Goal: Task Accomplishment & Management: Use online tool/utility

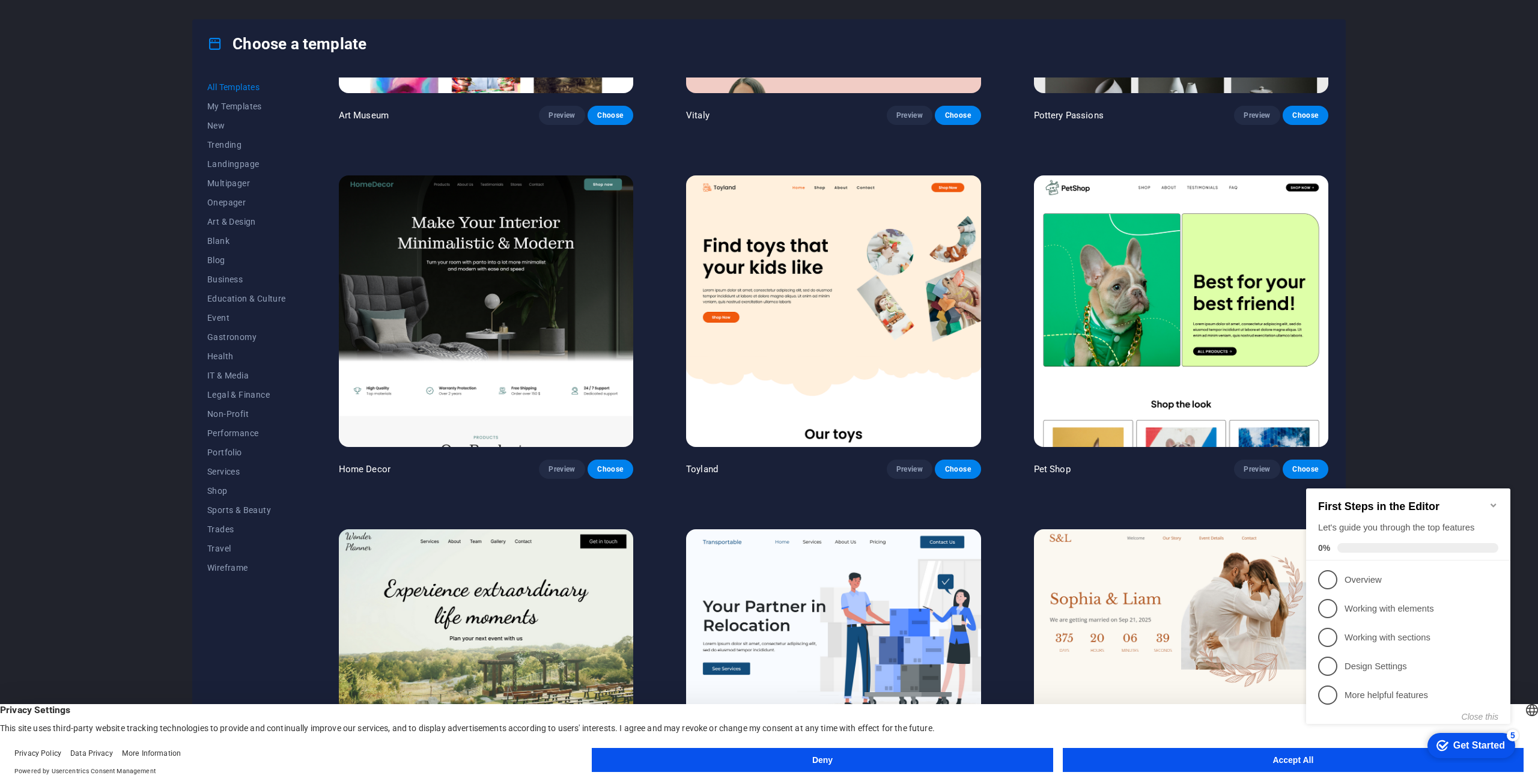
scroll to position [601, 0]
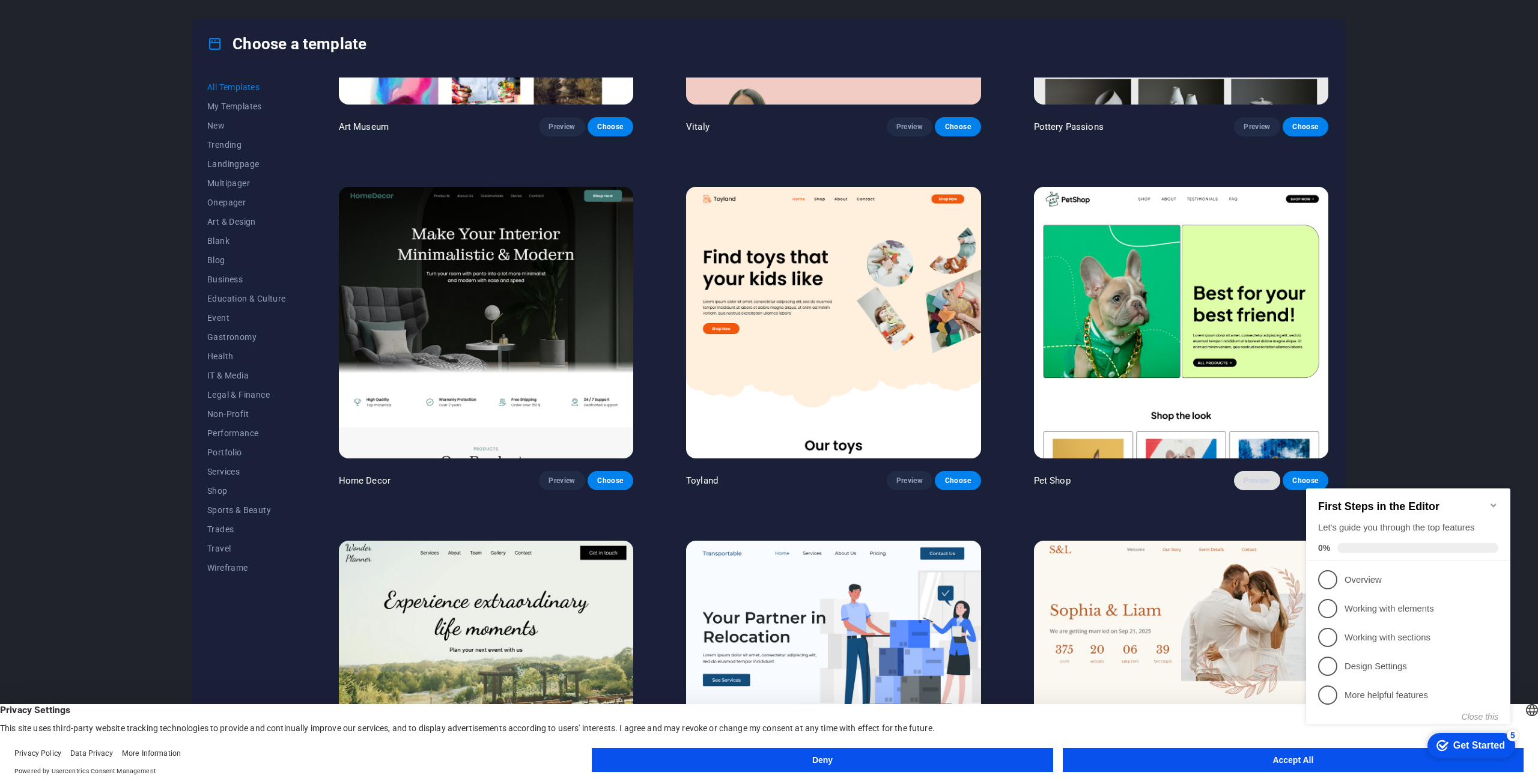
click at [1257, 481] on button "Preview" at bounding box center [1256, 480] width 46 height 19
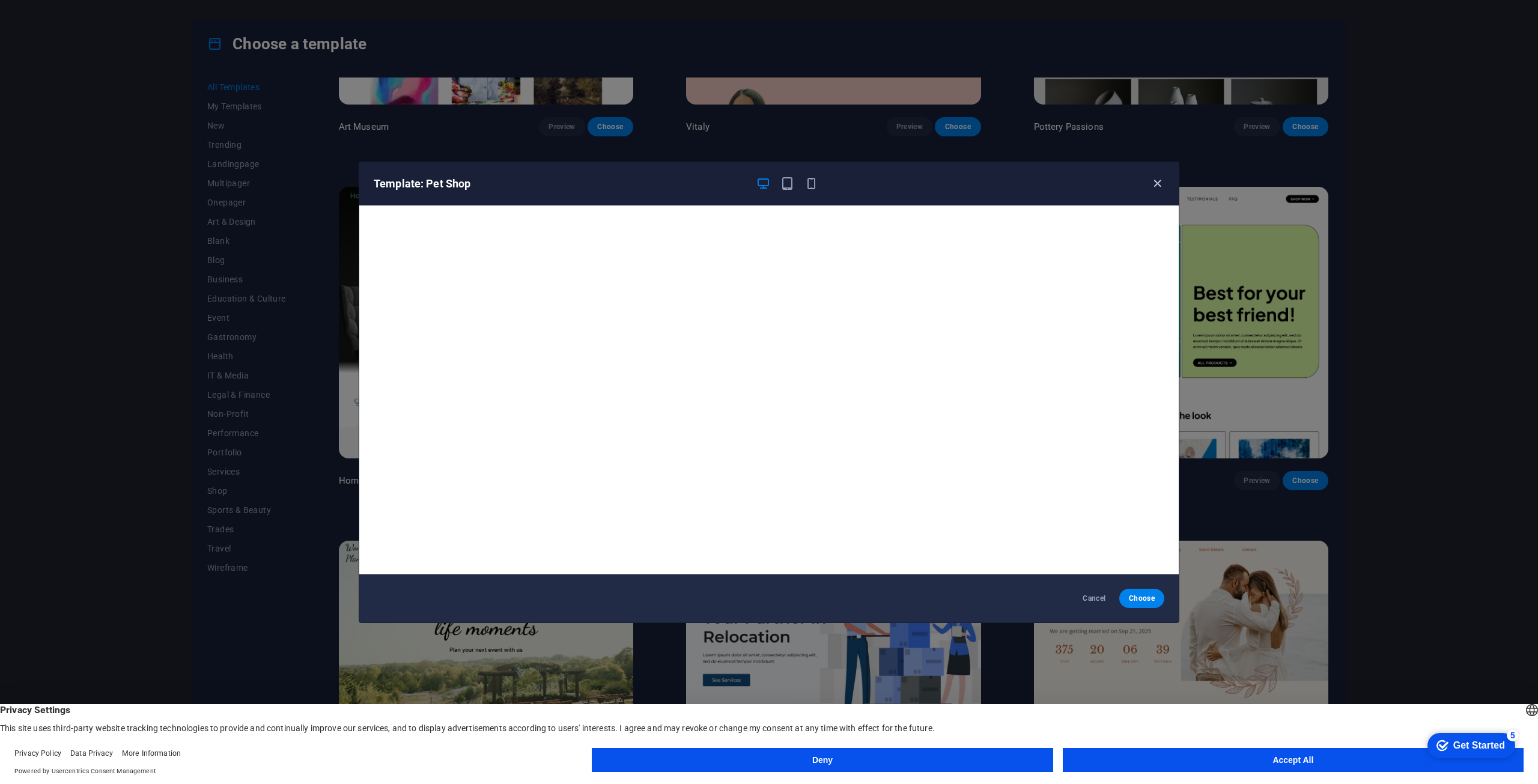
click at [1164, 184] on icon "button" at bounding box center [1158, 183] width 14 height 14
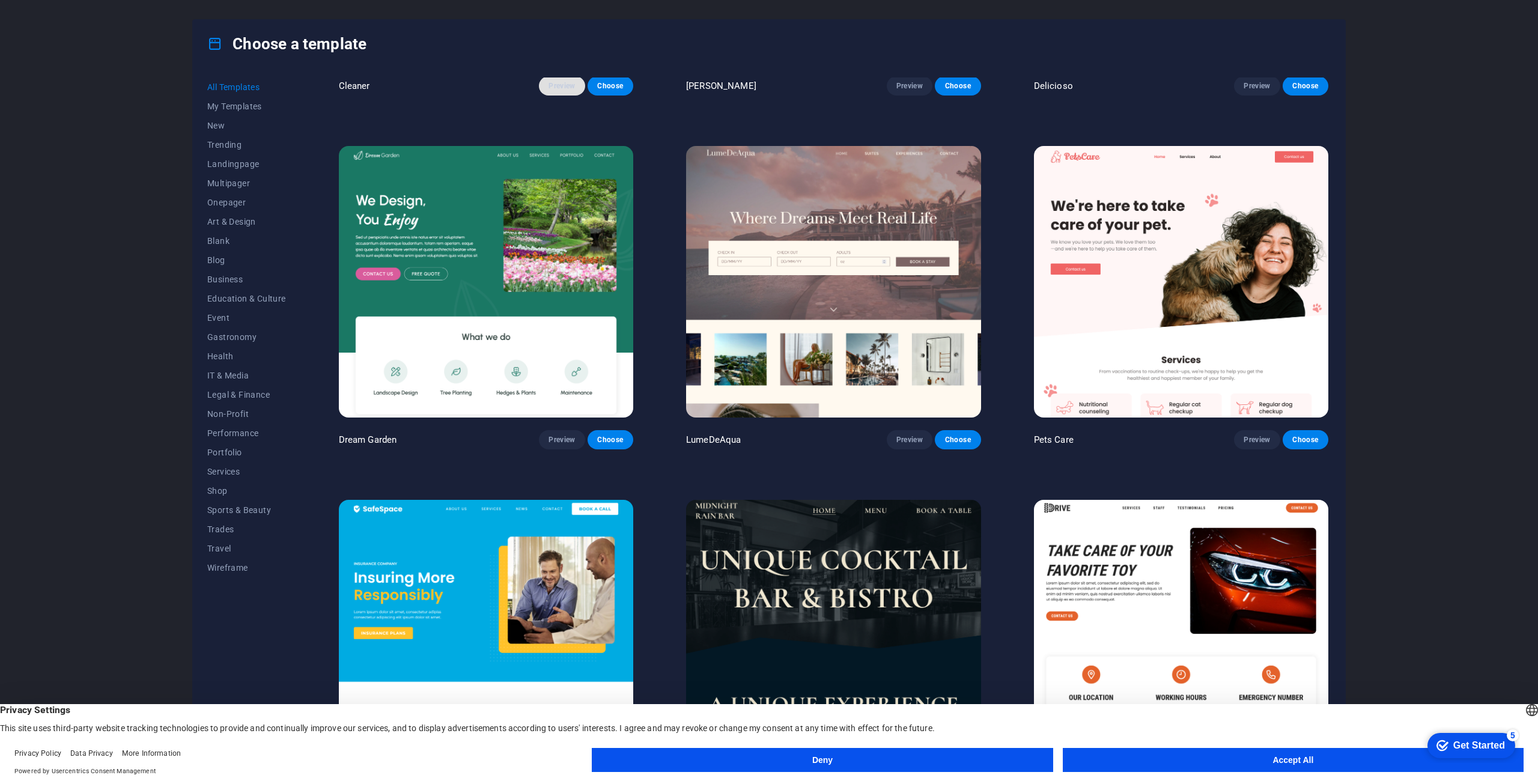
scroll to position [3123, 0]
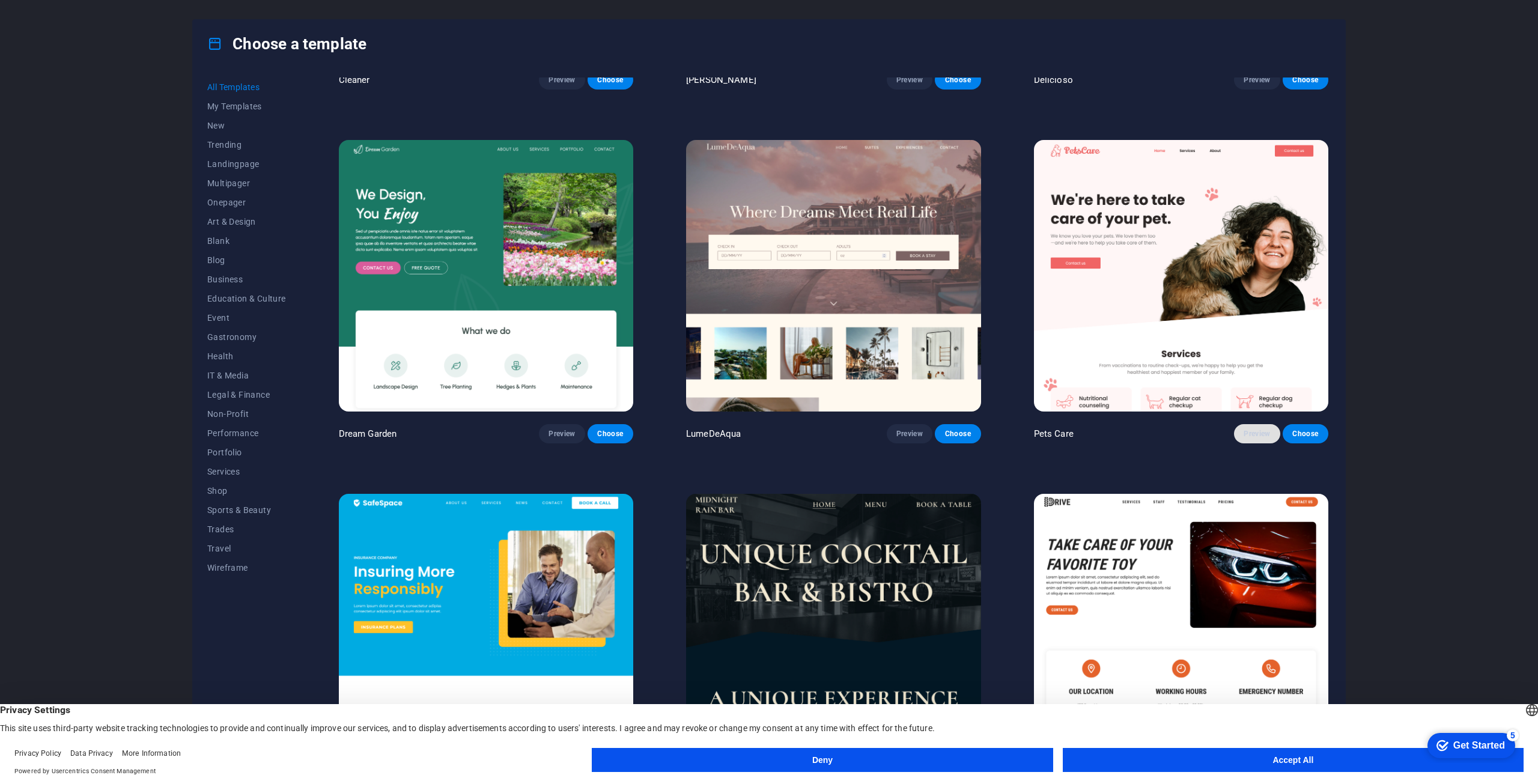
click at [1274, 426] on button "Preview" at bounding box center [1256, 433] width 46 height 19
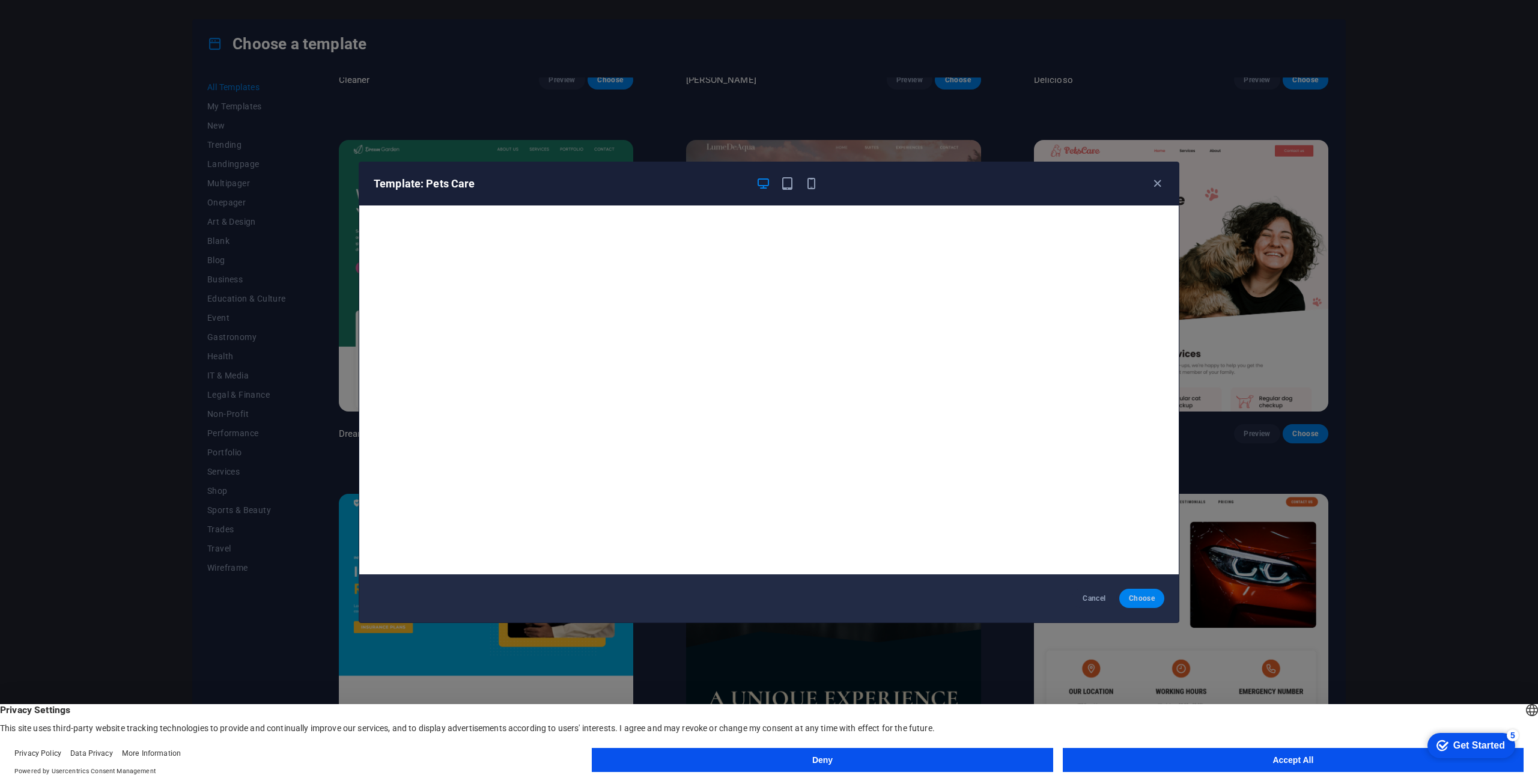
click at [1151, 596] on span "Choose" at bounding box center [1141, 598] width 26 height 10
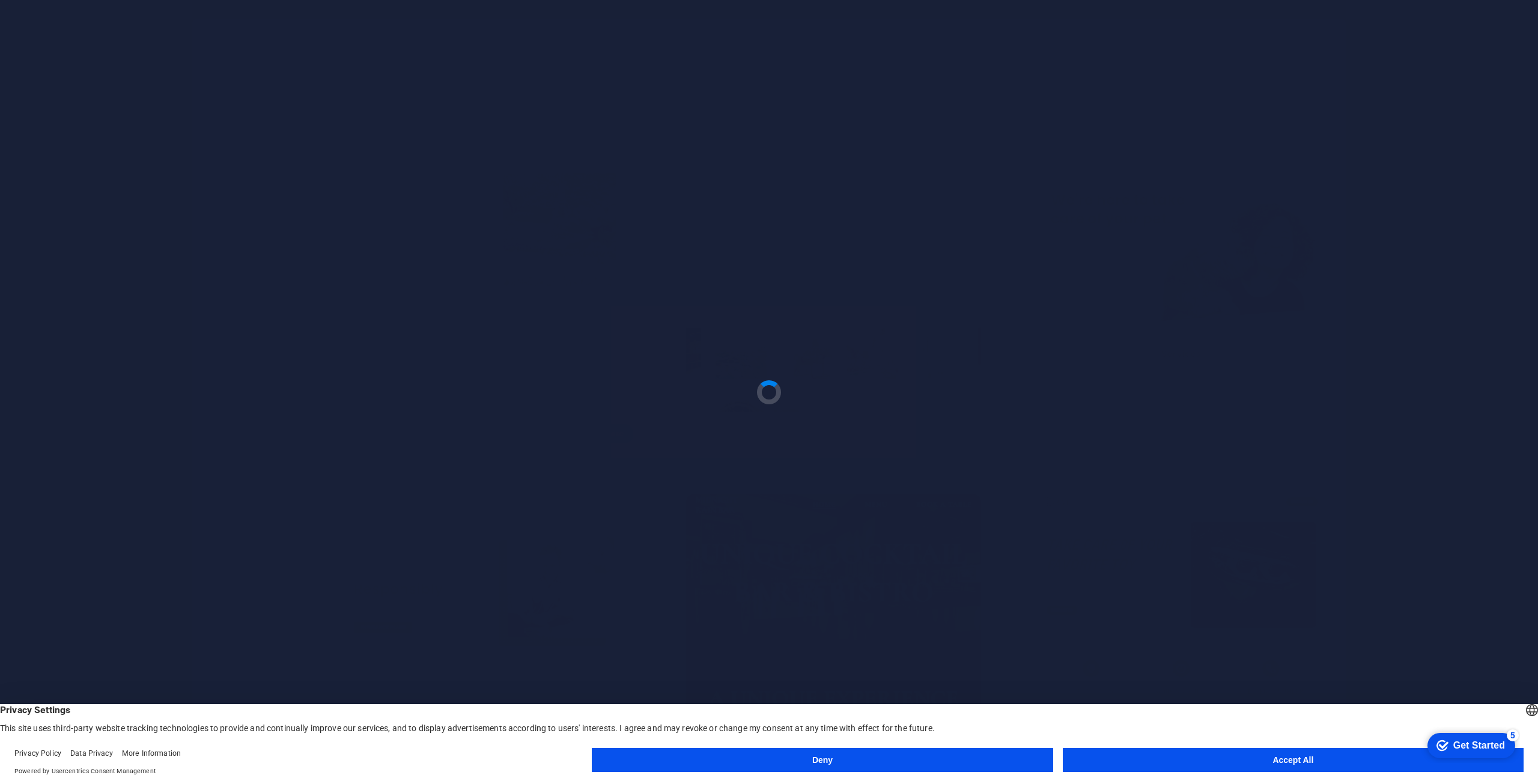
click at [1236, 759] on button "Accept All" at bounding box center [1293, 760] width 461 height 24
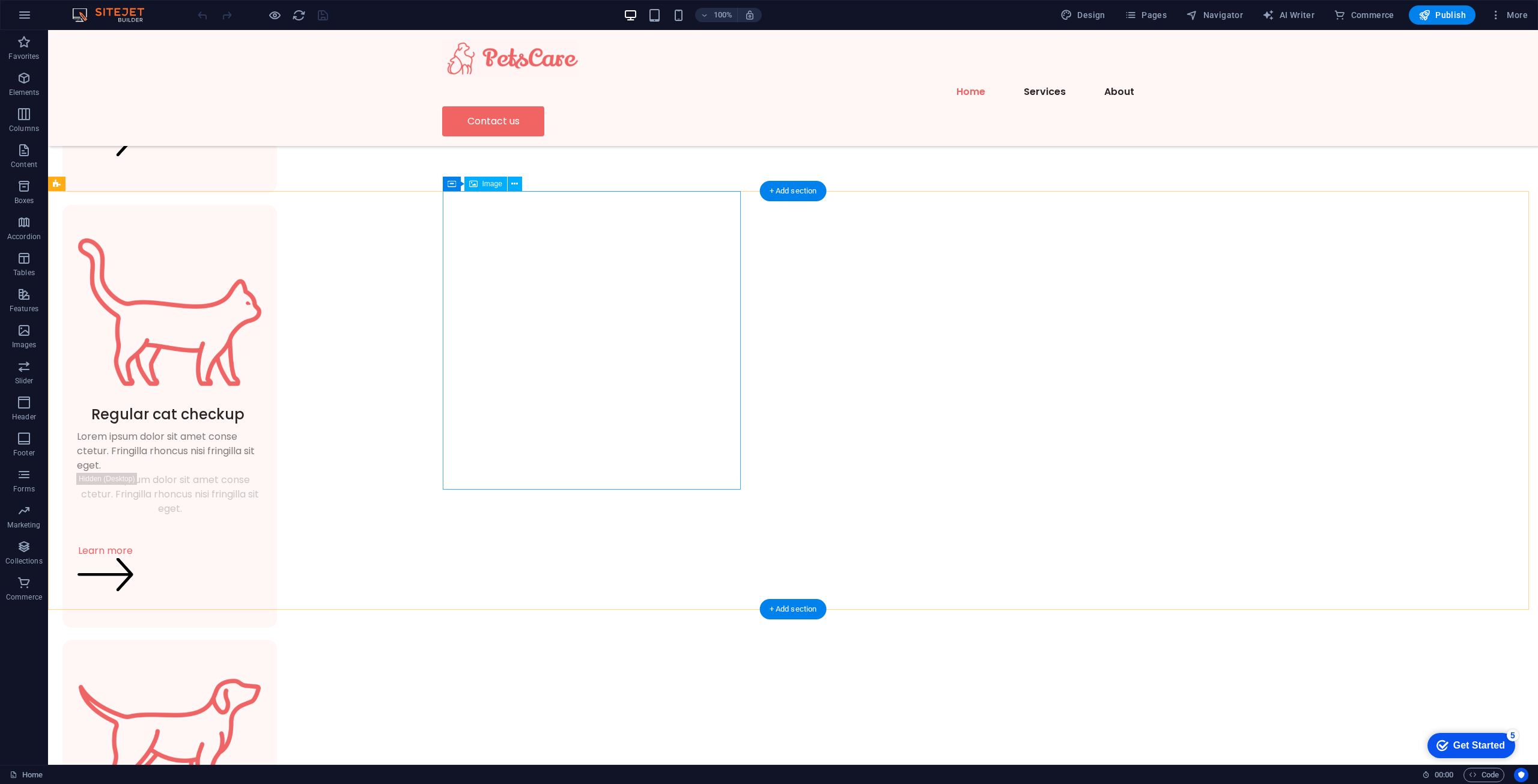
scroll to position [1201, 0]
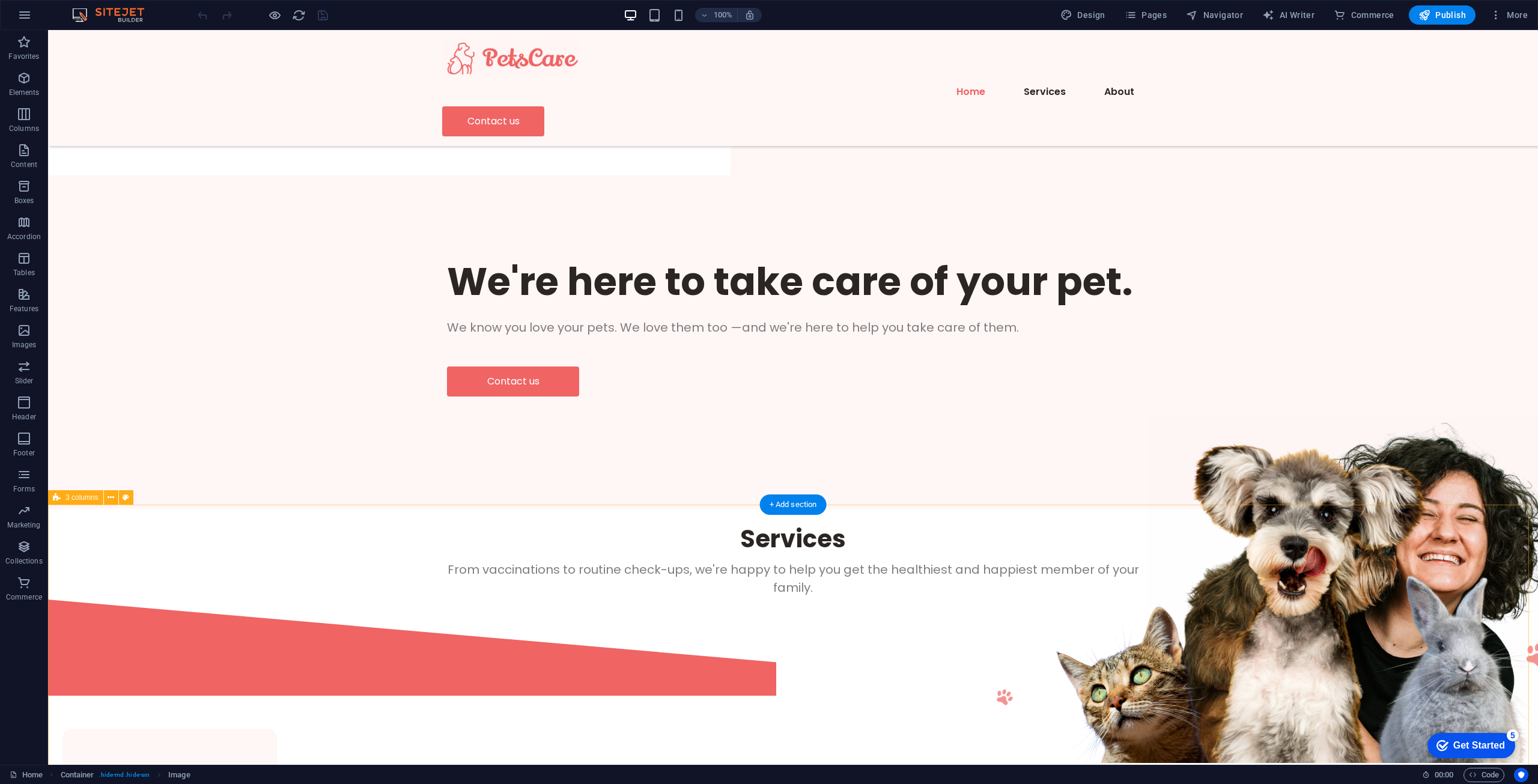
scroll to position [0, 0]
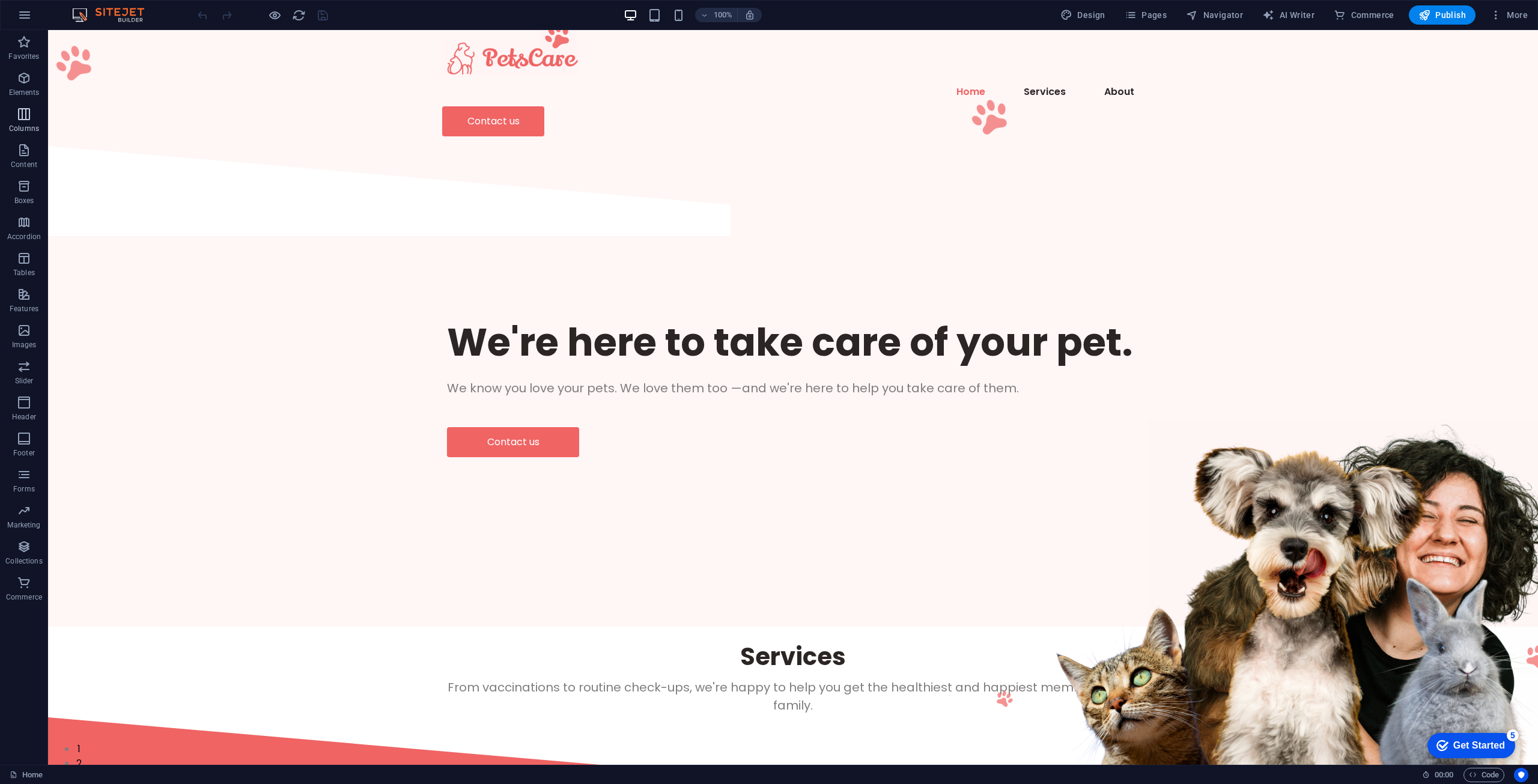
click at [31, 124] on p "Columns" at bounding box center [24, 128] width 30 height 10
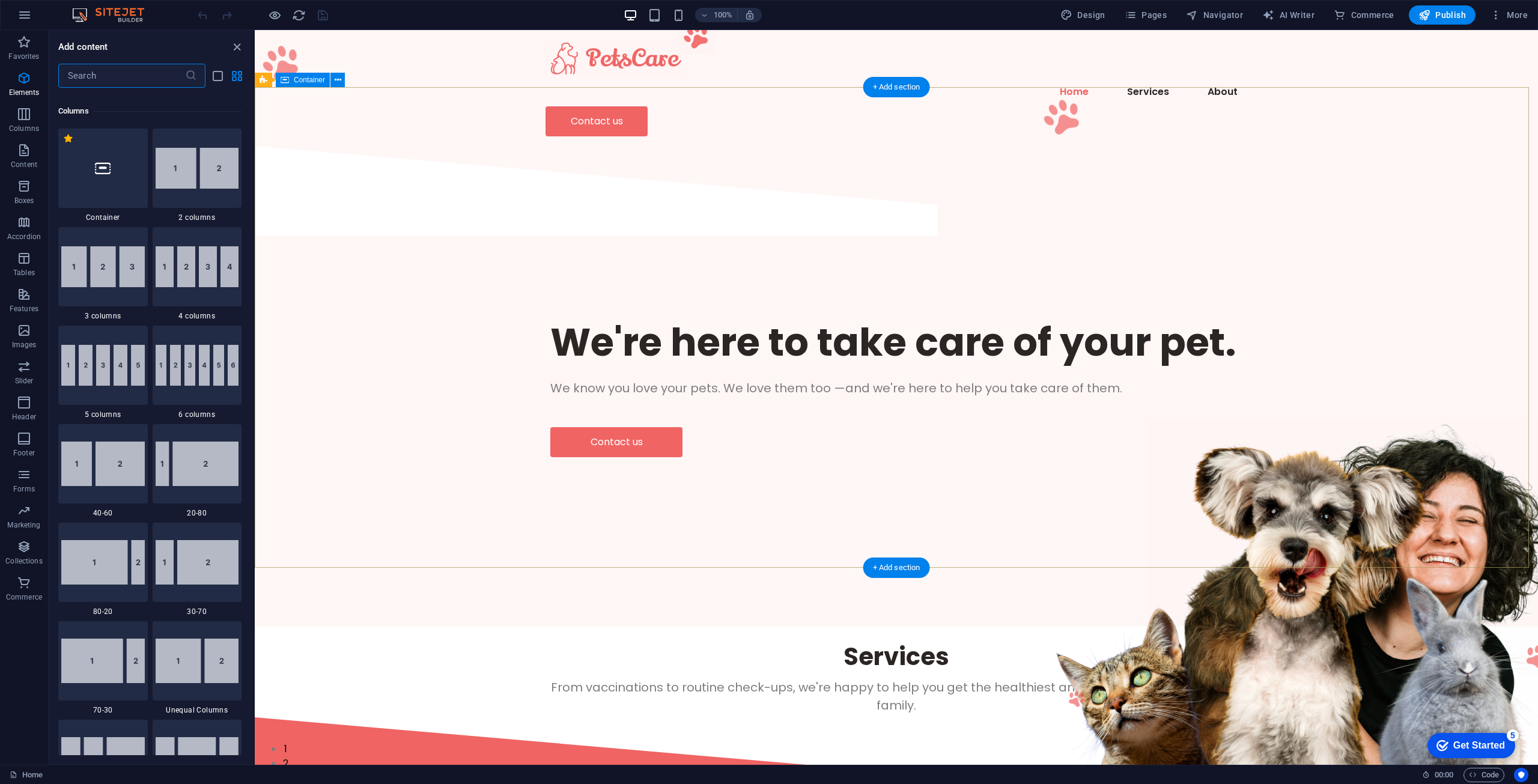
scroll to position [595, 0]
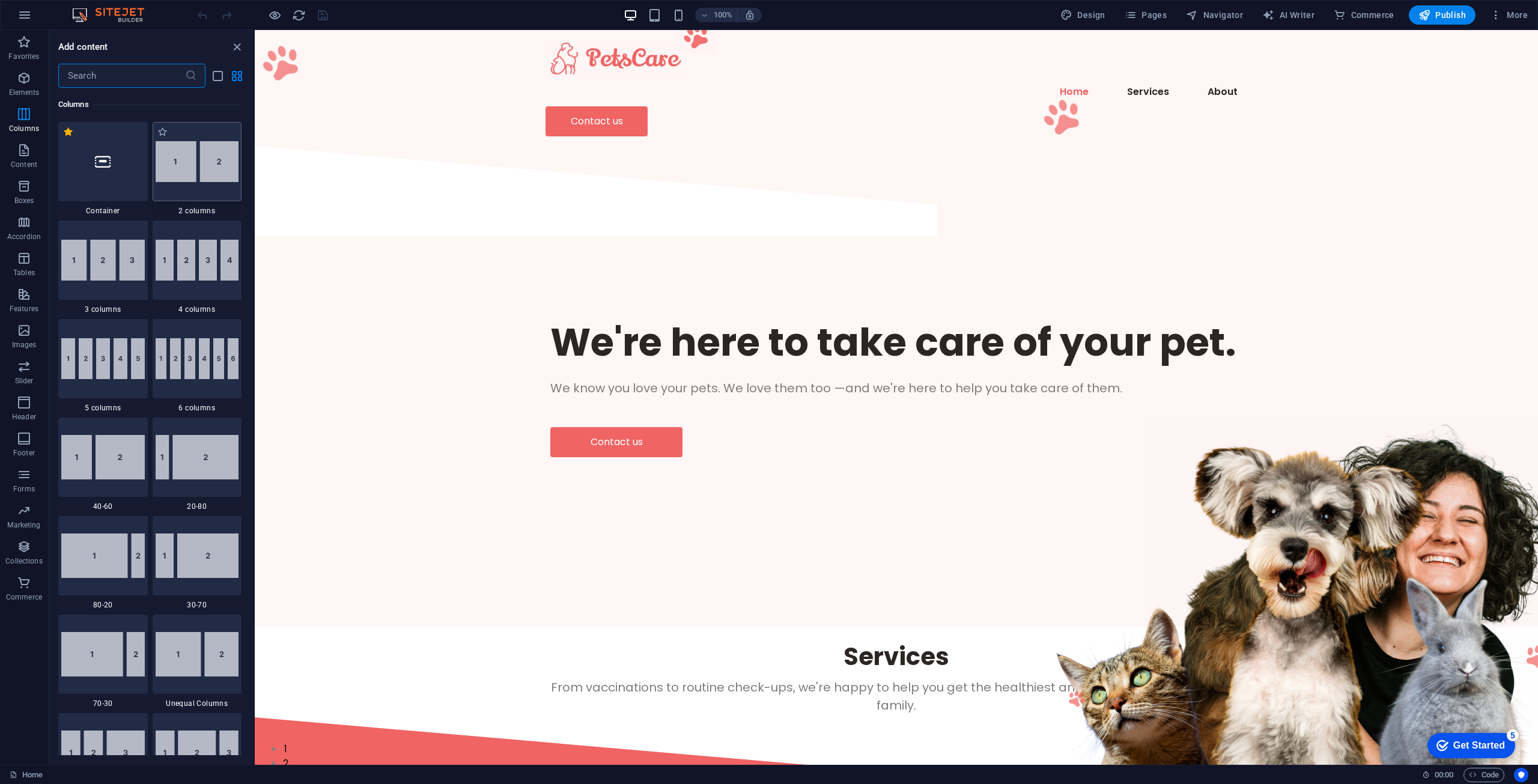
click at [177, 185] on div at bounding box center [197, 162] width 90 height 79
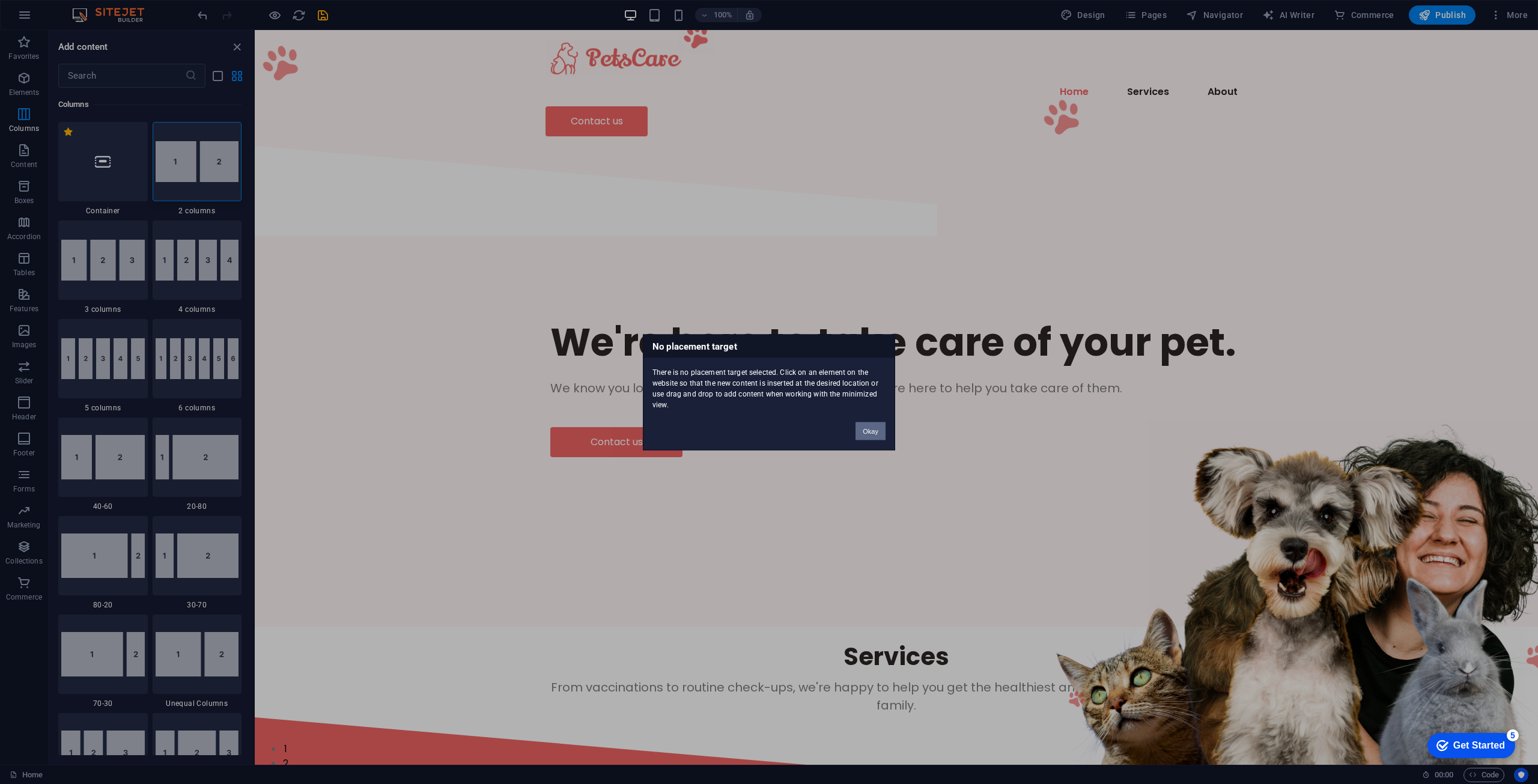
click at [869, 425] on button "Okay" at bounding box center [870, 431] width 30 height 18
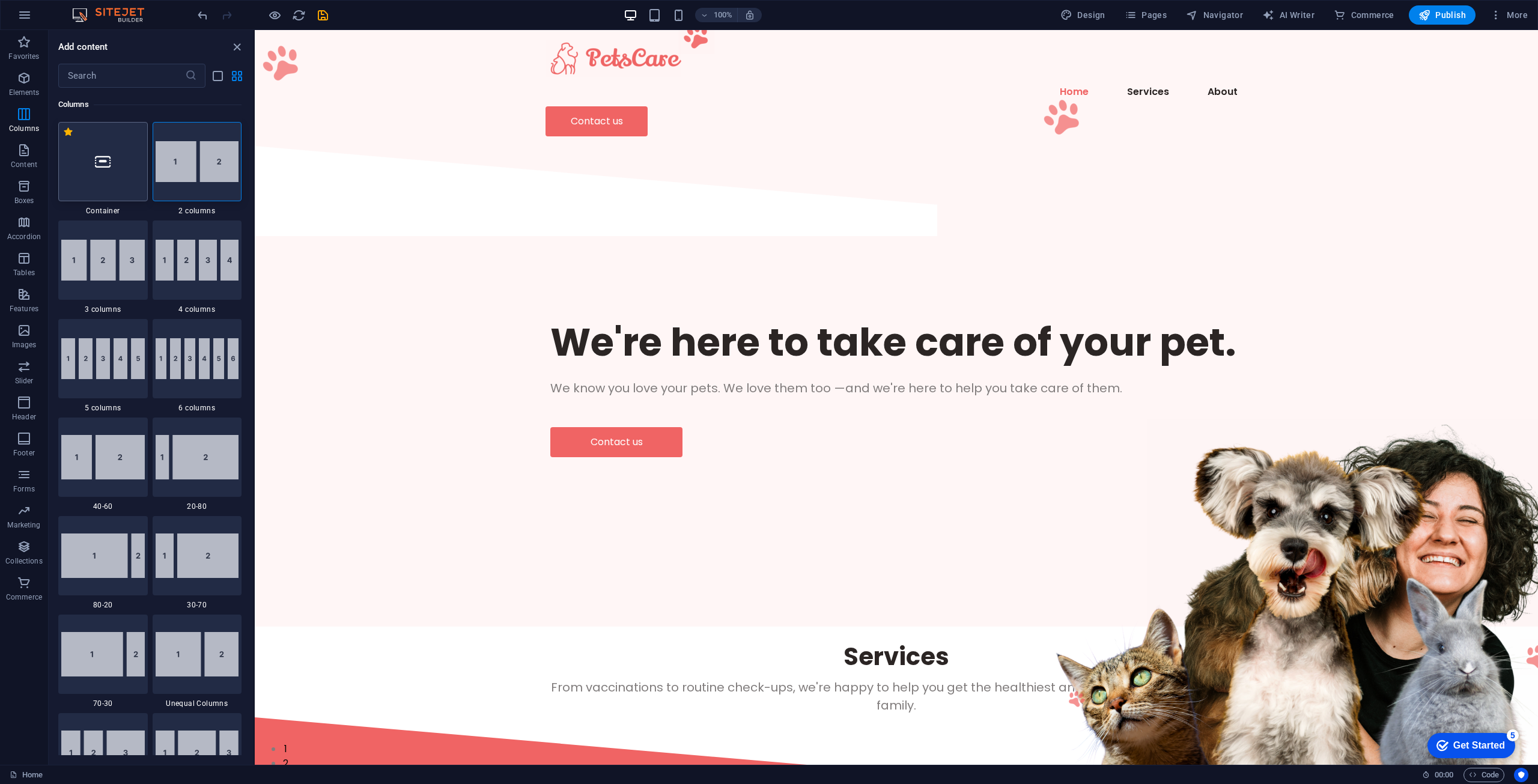
click at [105, 188] on div at bounding box center [103, 162] width 90 height 79
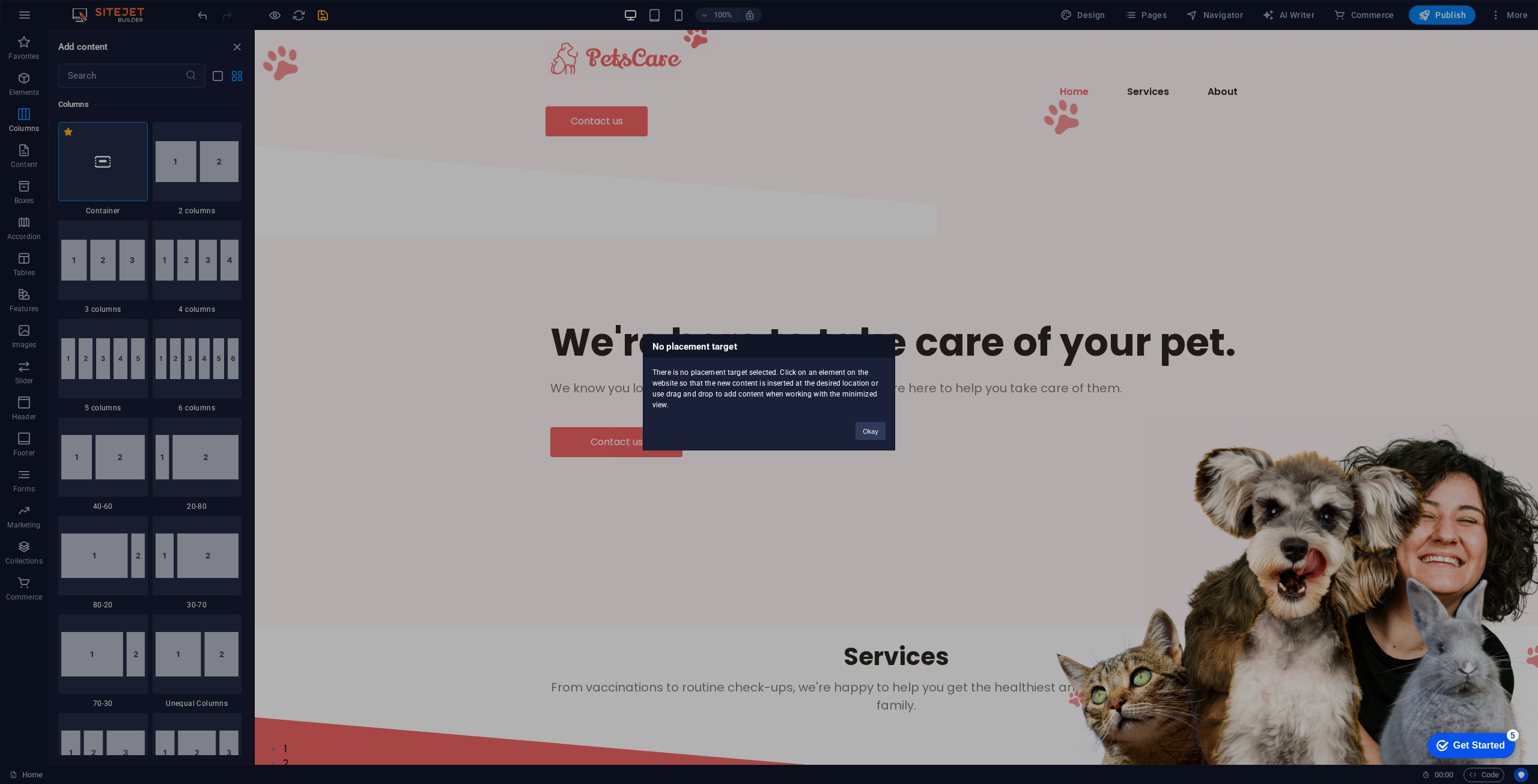
drag, startPoint x: 1103, startPoint y: 459, endPoint x: 851, endPoint y: 430, distance: 253.7
click at [1103, 459] on div "No placement target There is no placement target selected. Click on an element …" at bounding box center [769, 392] width 1538 height 784
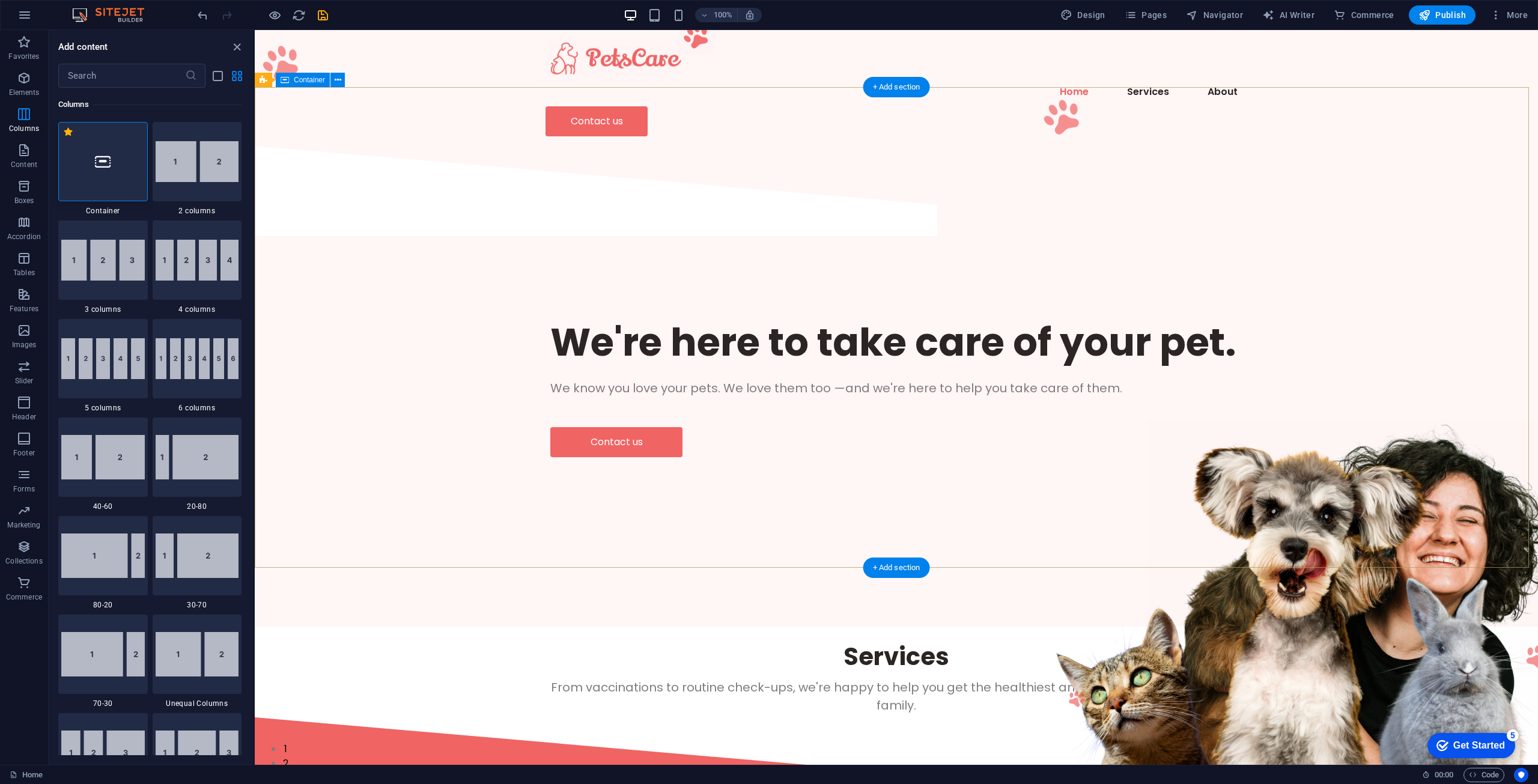
click at [576, 317] on div "We're here to take care of your pet." at bounding box center [896, 342] width 692 height 50
